Goal: Information Seeking & Learning: Check status

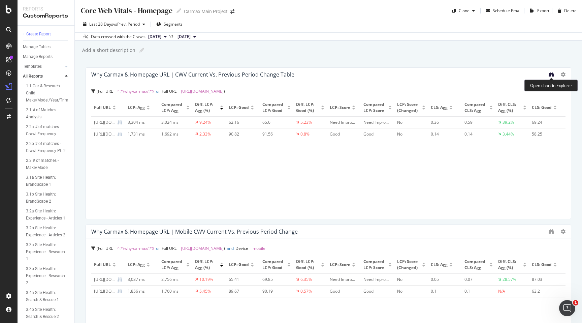
click at [551, 74] on icon "binoculars" at bounding box center [551, 73] width 5 height 5
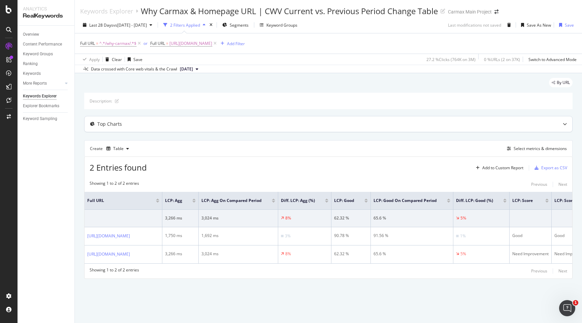
click at [509, 120] on div "Top Charts" at bounding box center [329, 124] width 488 height 16
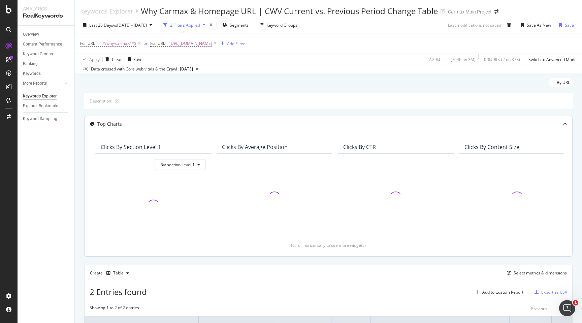
click at [509, 120] on div "Top Charts" at bounding box center [329, 124] width 488 height 16
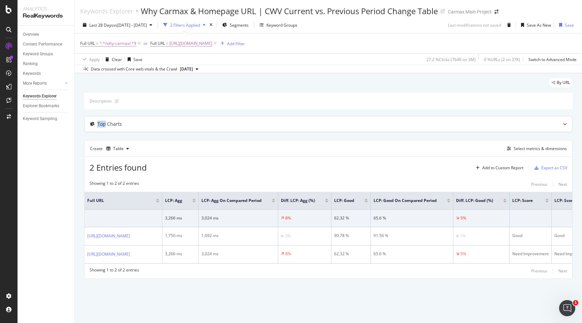
click at [509, 120] on div "Top Charts" at bounding box center [329, 124] width 488 height 16
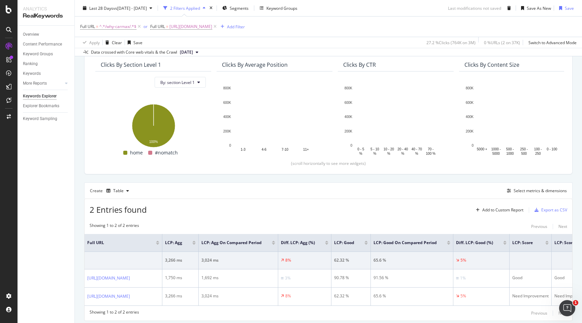
scroll to position [104, 0]
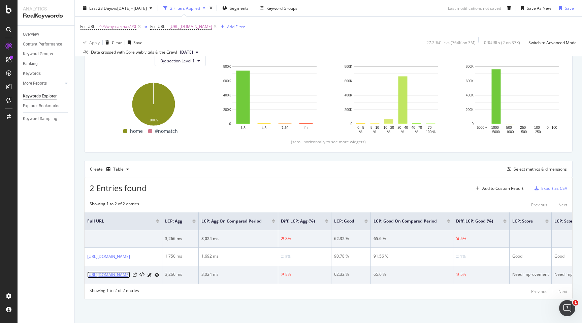
click at [127, 275] on link "[URL][DOMAIN_NAME]" at bounding box center [108, 274] width 43 height 7
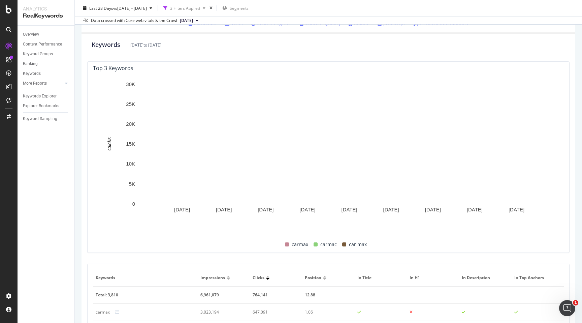
scroll to position [86, 0]
